Goal: Information Seeking & Learning: Check status

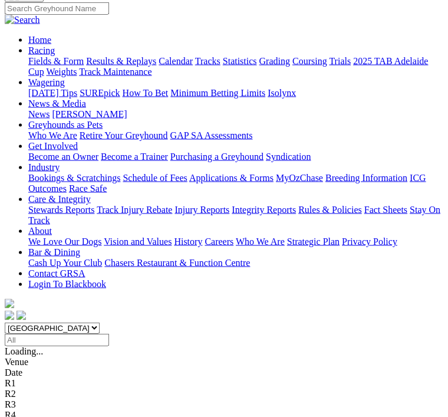
scroll to position [103, 0]
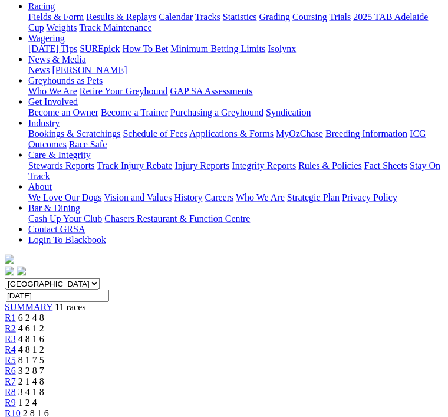
scroll to position [134, 0]
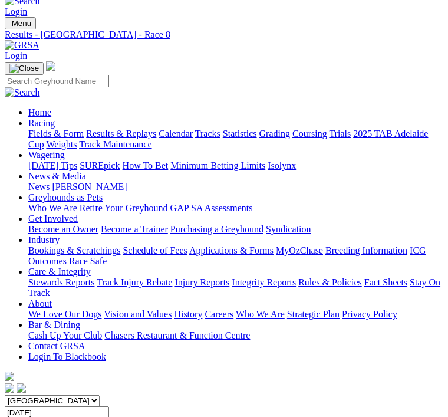
scroll to position [0, 51]
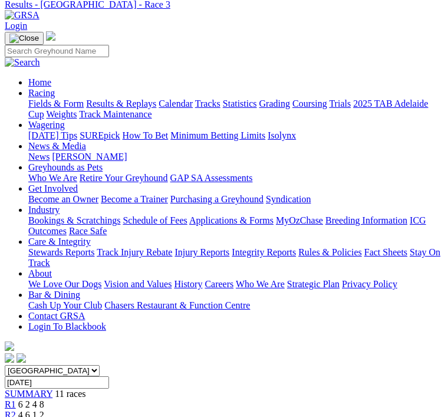
scroll to position [32, 0]
